Goal: Information Seeking & Learning: Learn about a topic

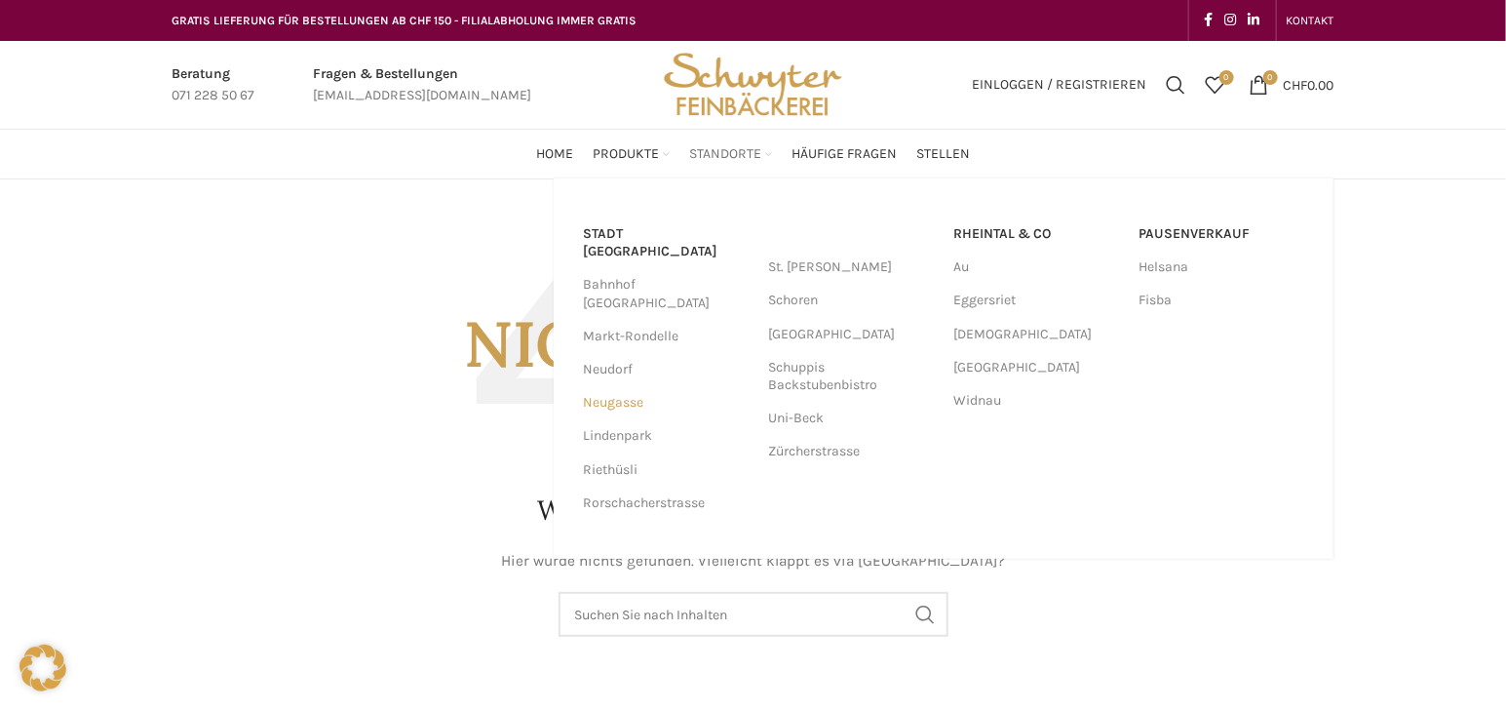
click at [633, 386] on link "Neugasse" at bounding box center [666, 402] width 166 height 33
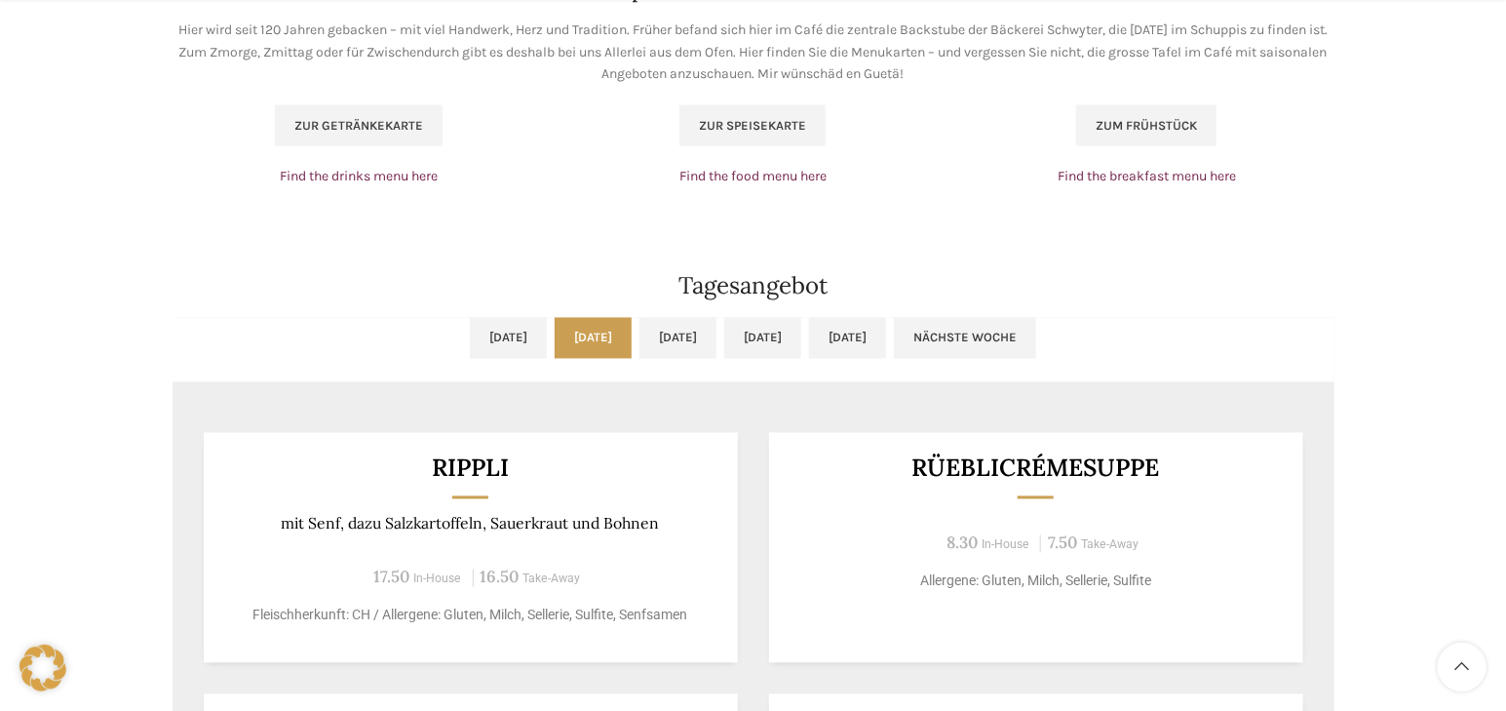
scroll to position [1506, 0]
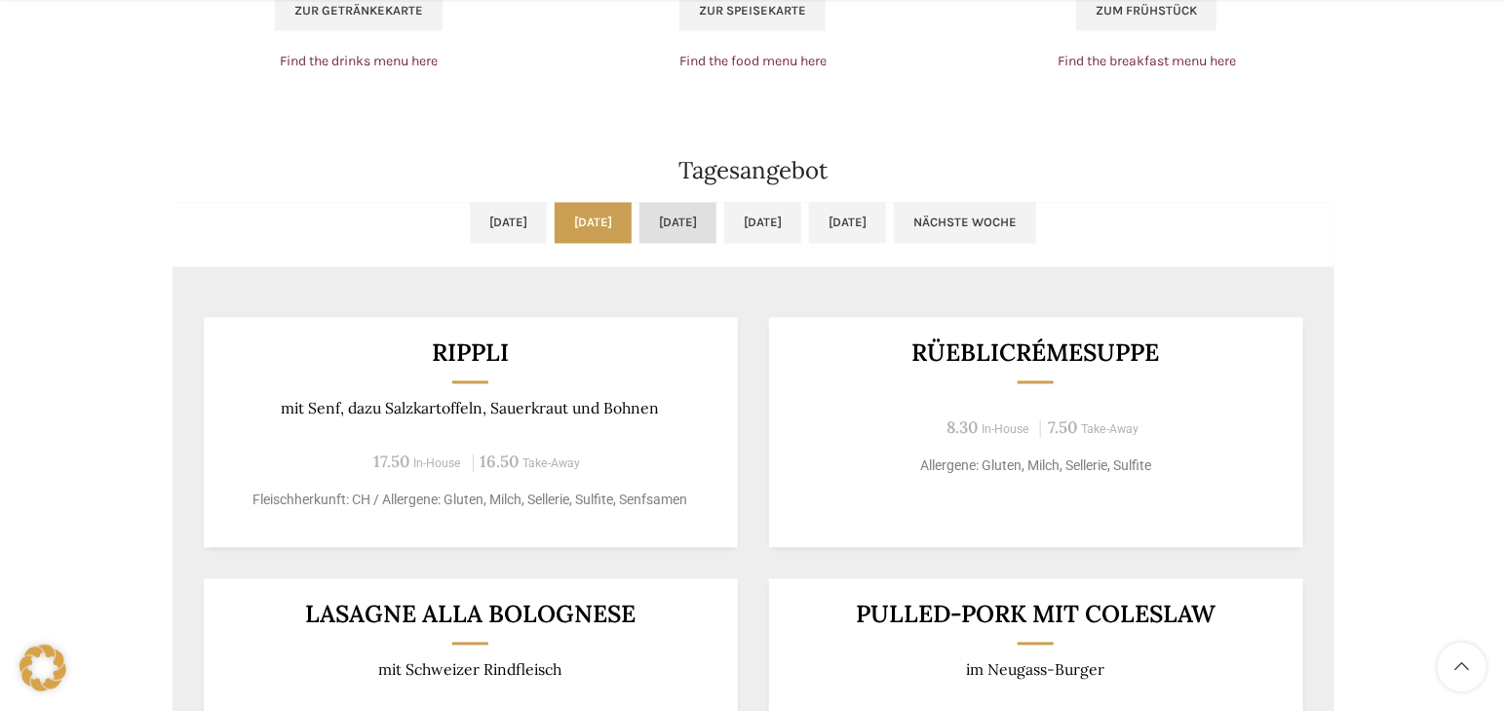
click at [669, 232] on link "[DATE]" at bounding box center [677, 223] width 77 height 41
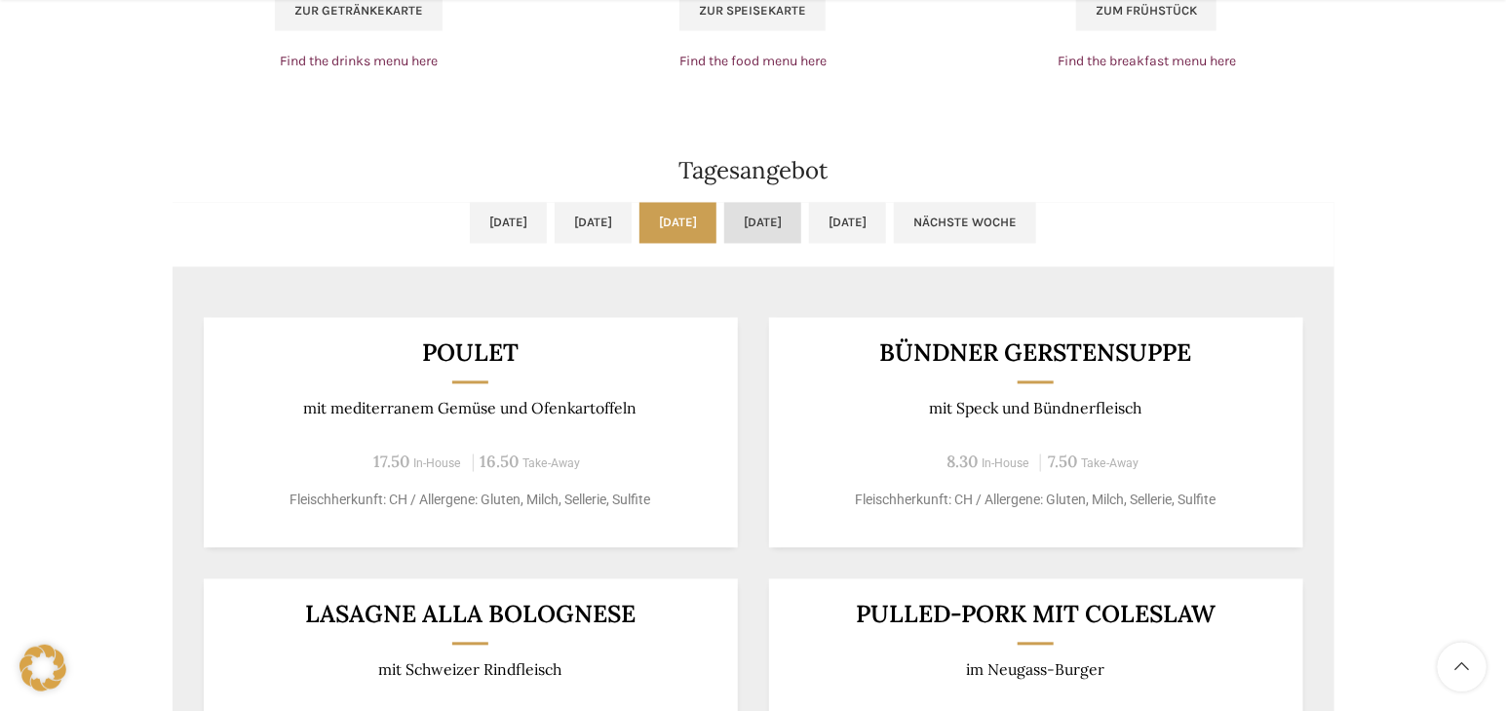
click at [801, 213] on link "[DATE]" at bounding box center [762, 223] width 77 height 41
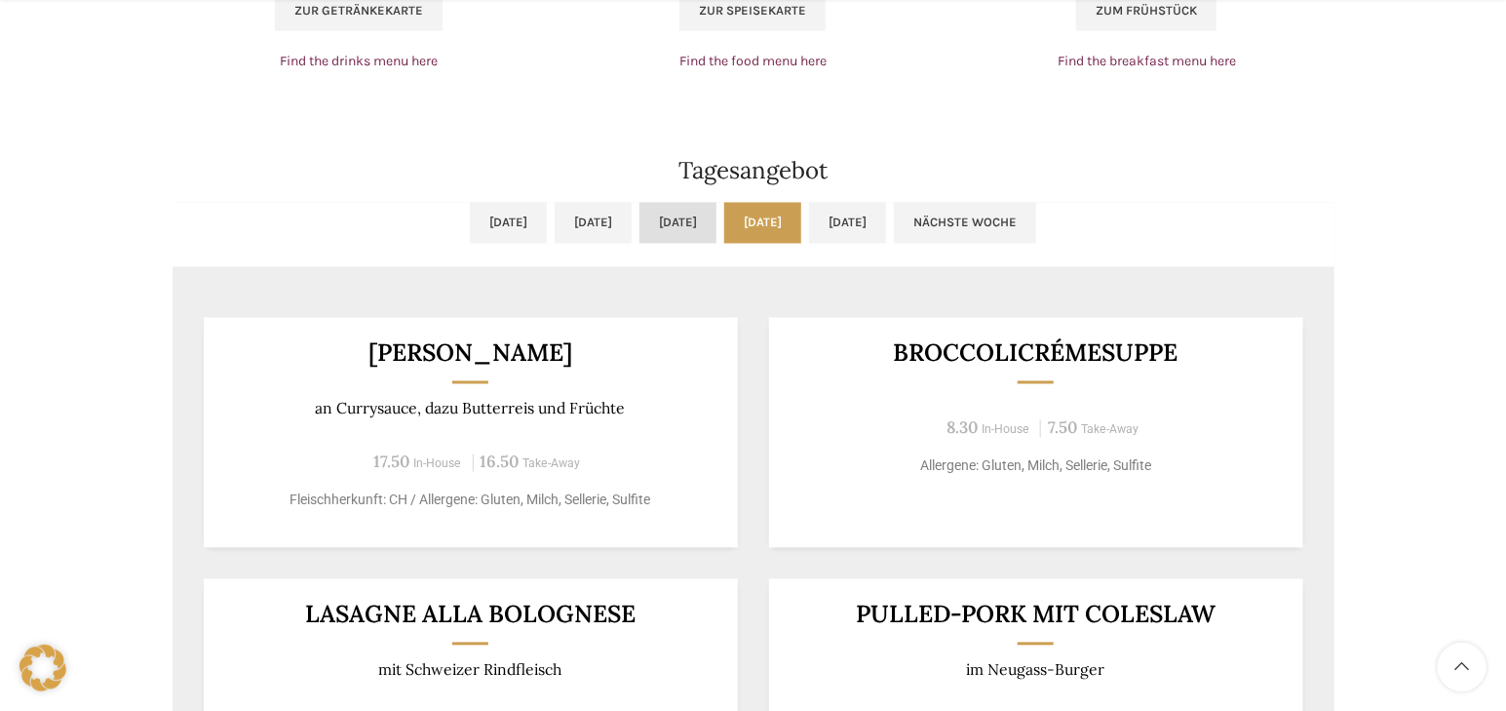
click at [639, 208] on link "[DATE]" at bounding box center [677, 223] width 77 height 41
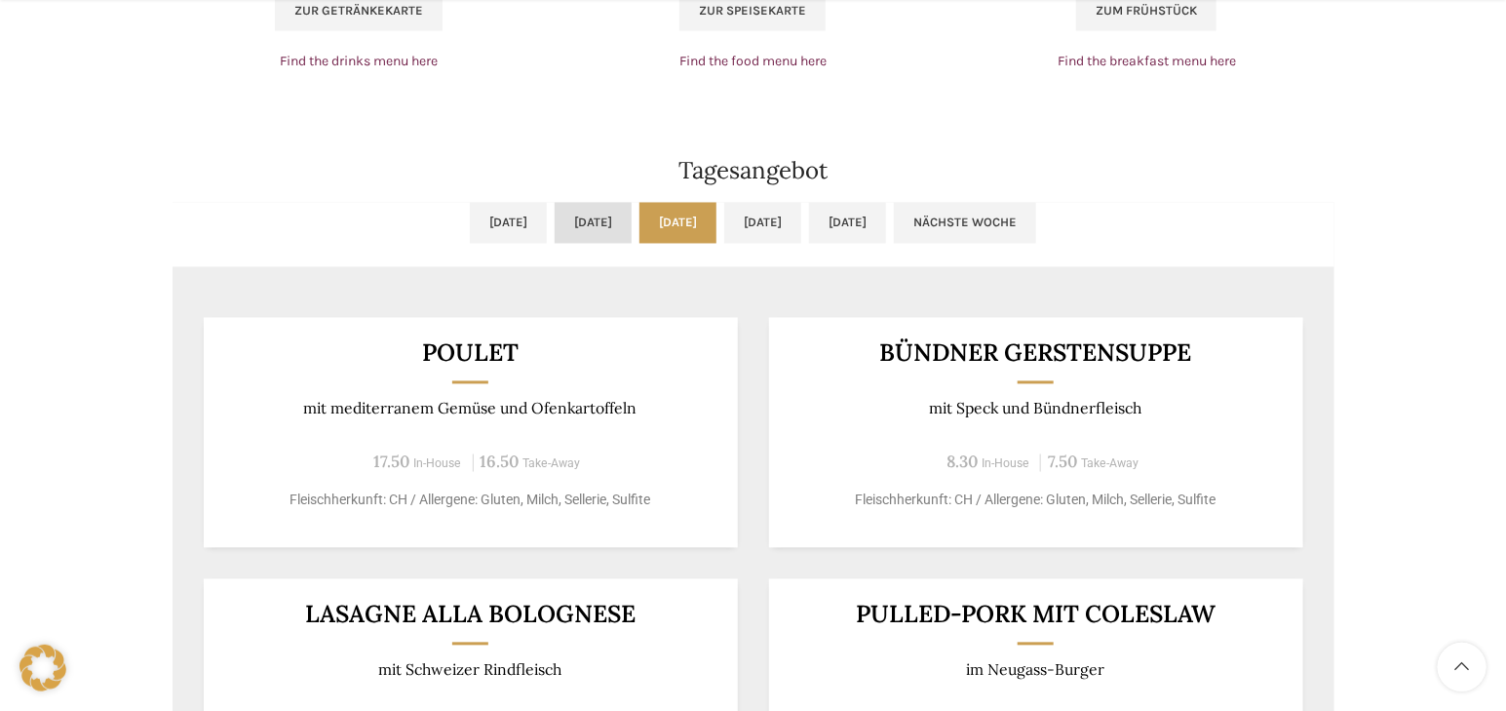
click at [555, 208] on link "[DATE]" at bounding box center [593, 223] width 77 height 41
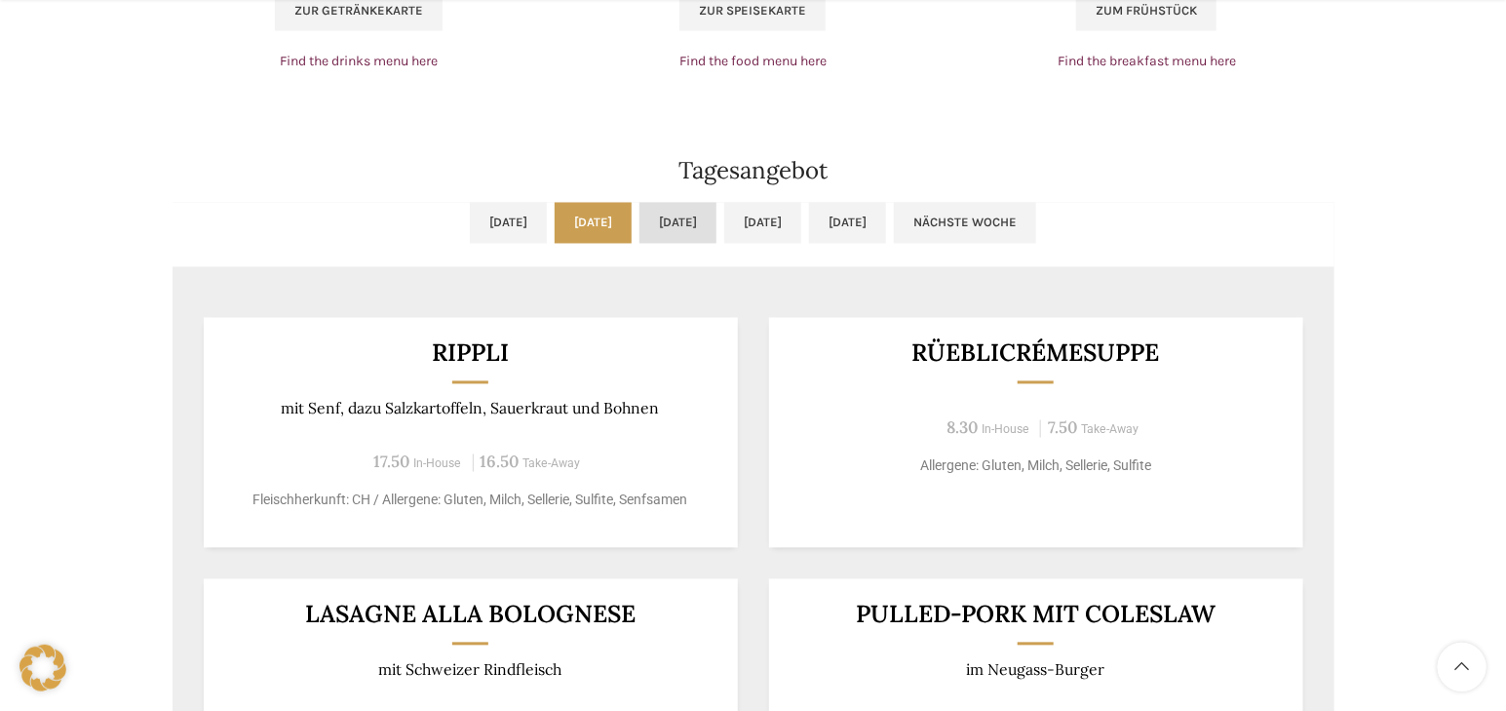
click at [674, 209] on link "[DATE]" at bounding box center [677, 223] width 77 height 41
